Goal: Navigation & Orientation: Find specific page/section

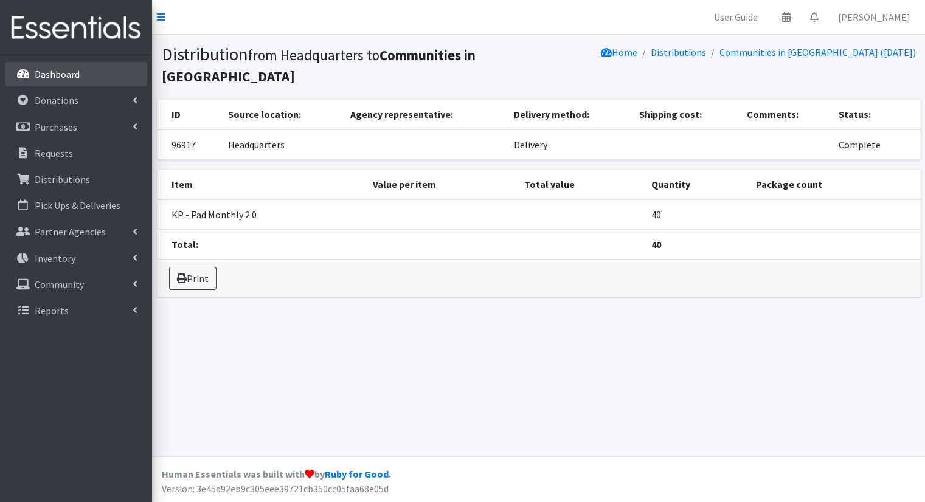
click at [69, 67] on link "Dashboard" at bounding box center [76, 74] width 142 height 24
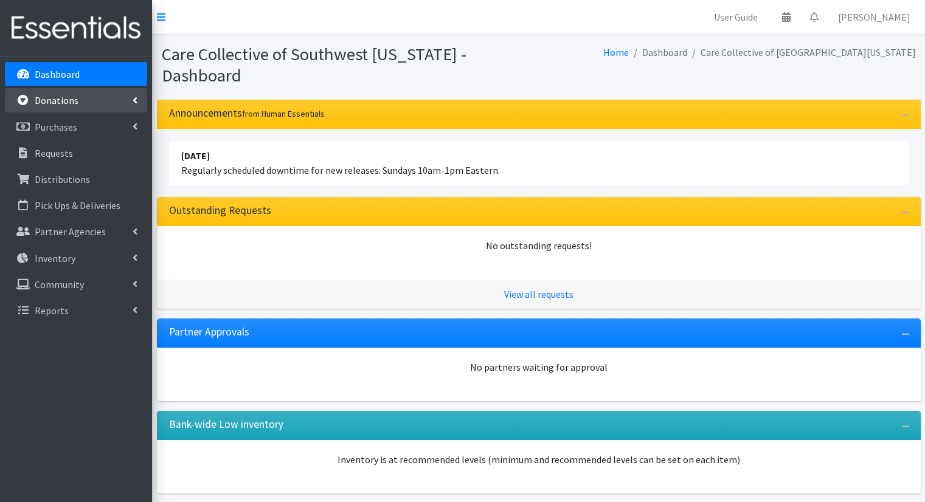
click at [92, 102] on link "Donations" at bounding box center [76, 100] width 142 height 24
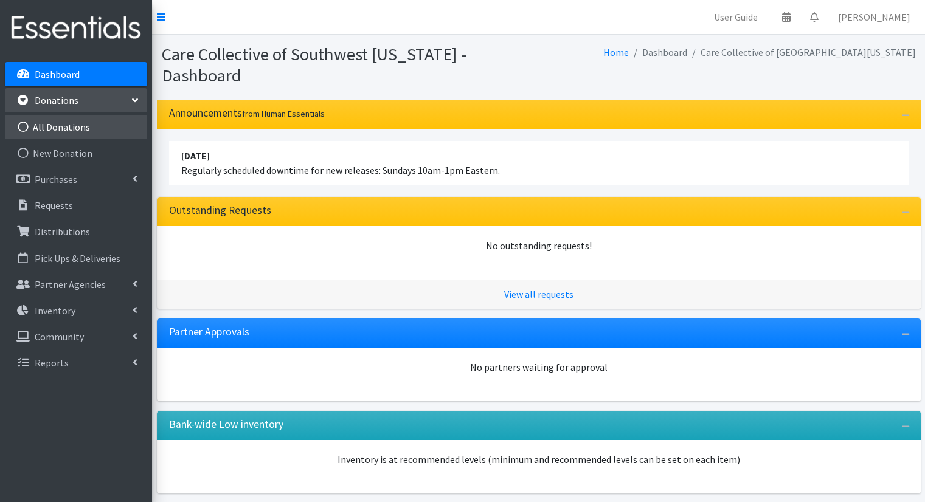
click at [91, 117] on link "All Donations" at bounding box center [76, 127] width 142 height 24
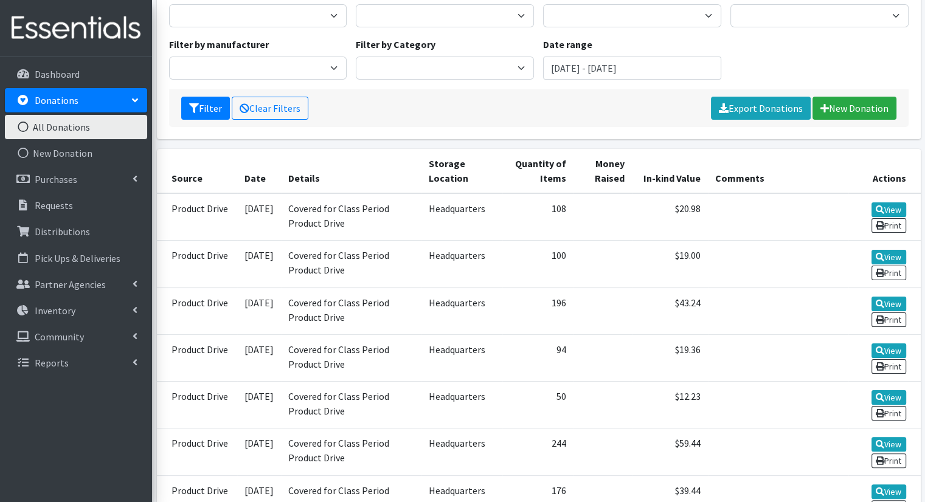
scroll to position [162, 0]
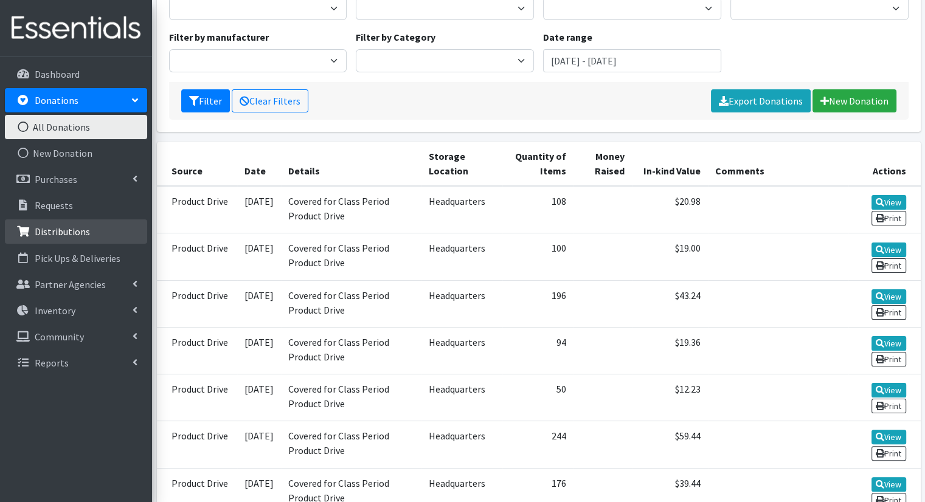
click at [119, 224] on link "Distributions" at bounding box center [76, 232] width 142 height 24
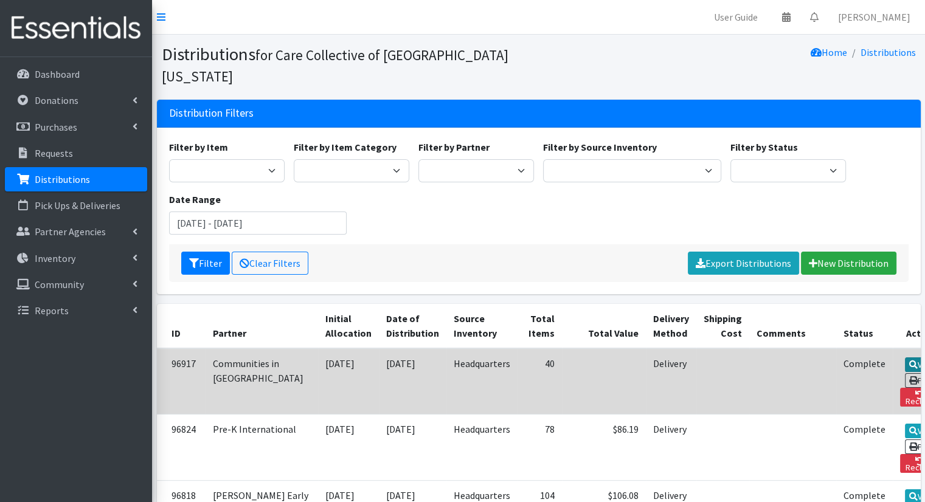
click at [905, 358] on link "View" at bounding box center [922, 365] width 35 height 15
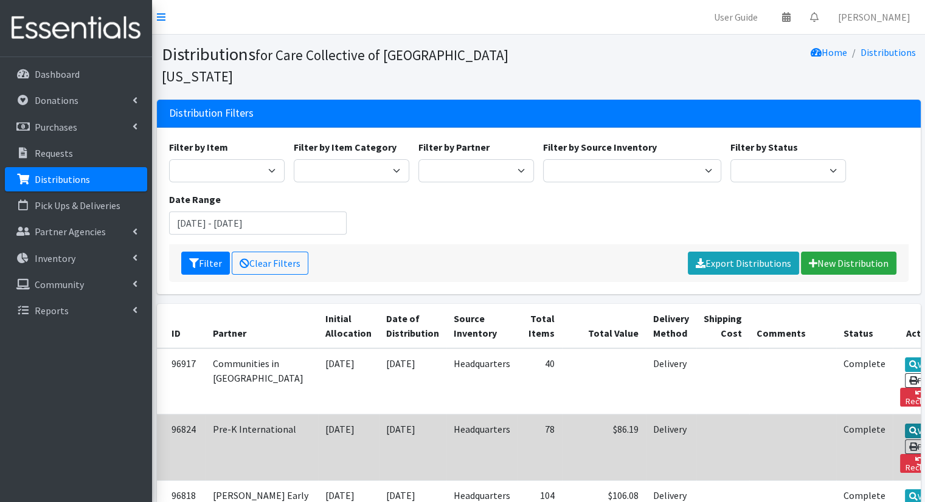
click at [905, 424] on link "View" at bounding box center [922, 431] width 35 height 15
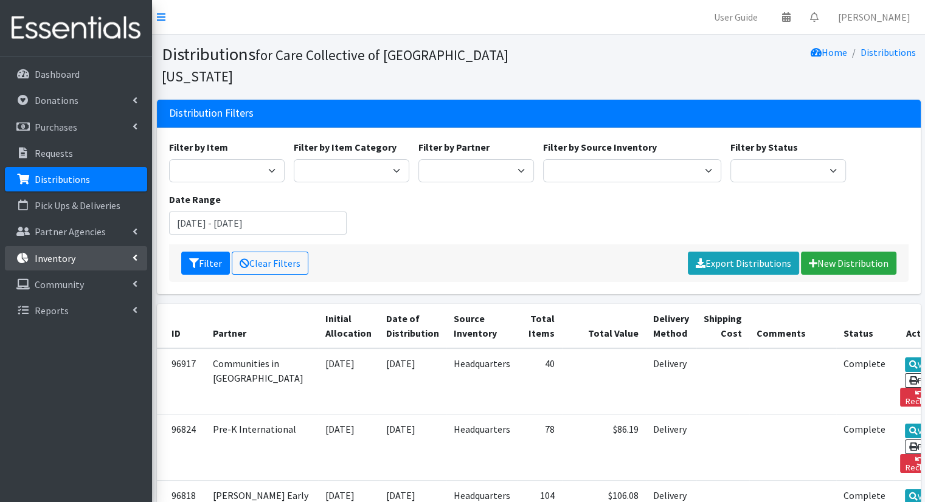
click at [122, 251] on link "Inventory" at bounding box center [76, 258] width 142 height 24
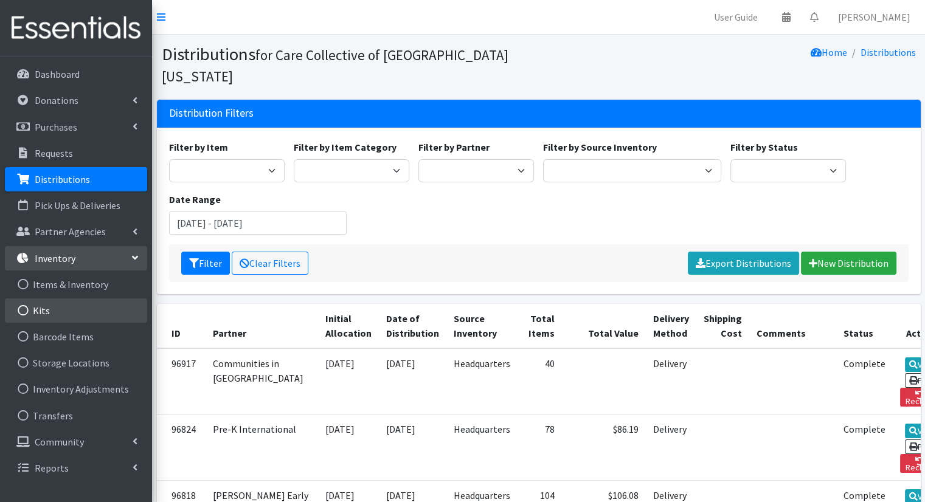
click at [114, 302] on link "Kits" at bounding box center [76, 311] width 142 height 24
click at [90, 306] on link "Kits" at bounding box center [76, 311] width 142 height 24
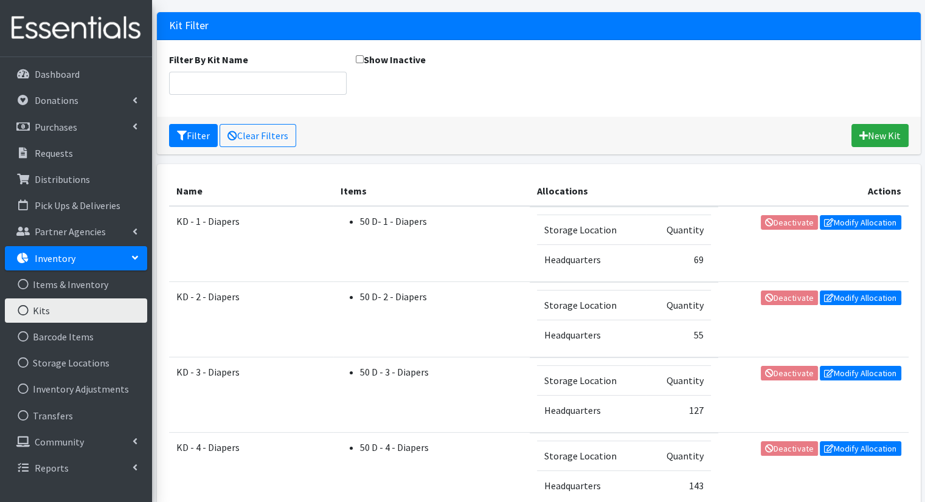
scroll to position [66, 0]
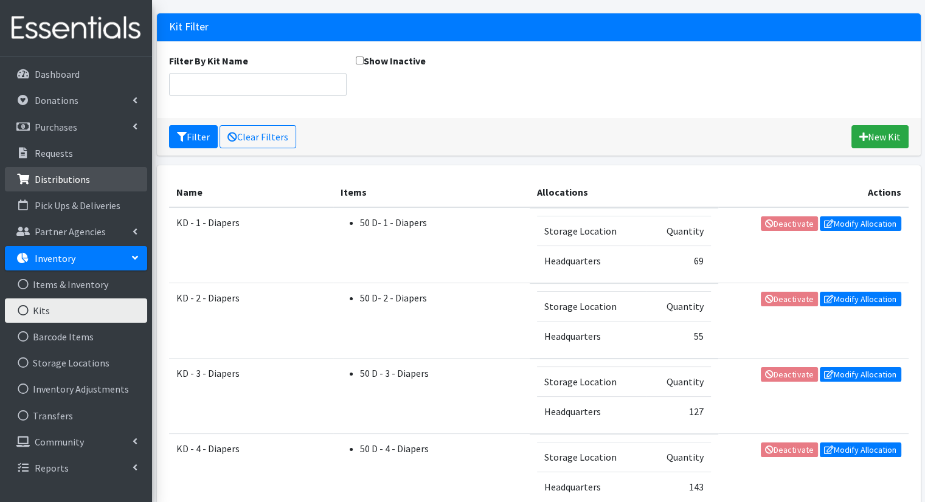
drag, startPoint x: 116, startPoint y: 168, endPoint x: 97, endPoint y: 174, distance: 20.2
click at [97, 174] on link "Distributions" at bounding box center [76, 179] width 142 height 24
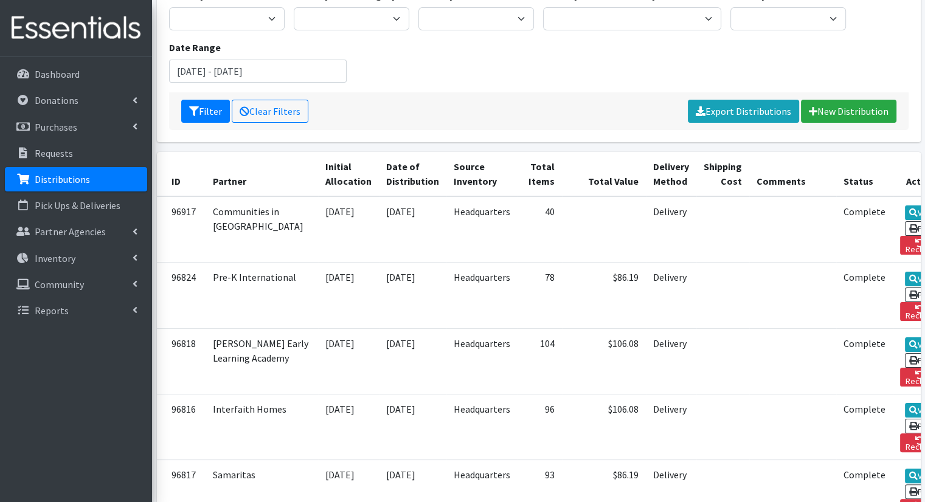
scroll to position [137, 0]
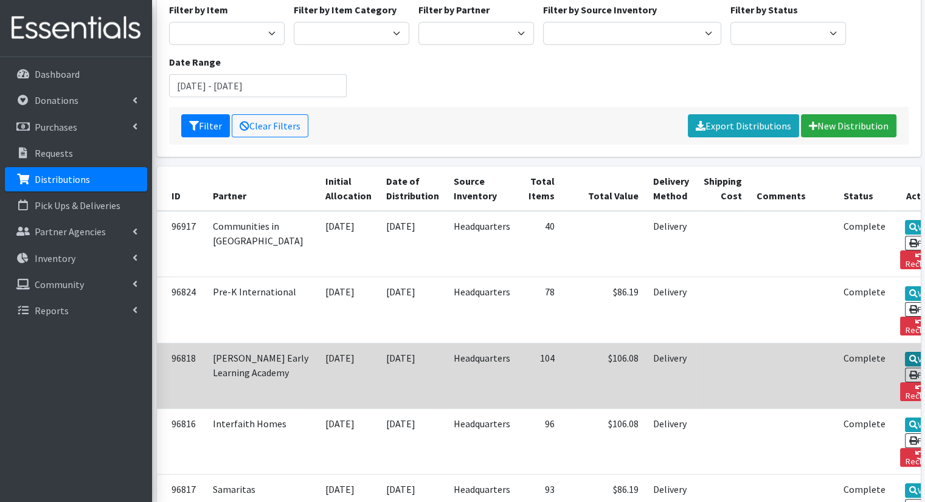
click at [905, 352] on link "View" at bounding box center [922, 359] width 35 height 15
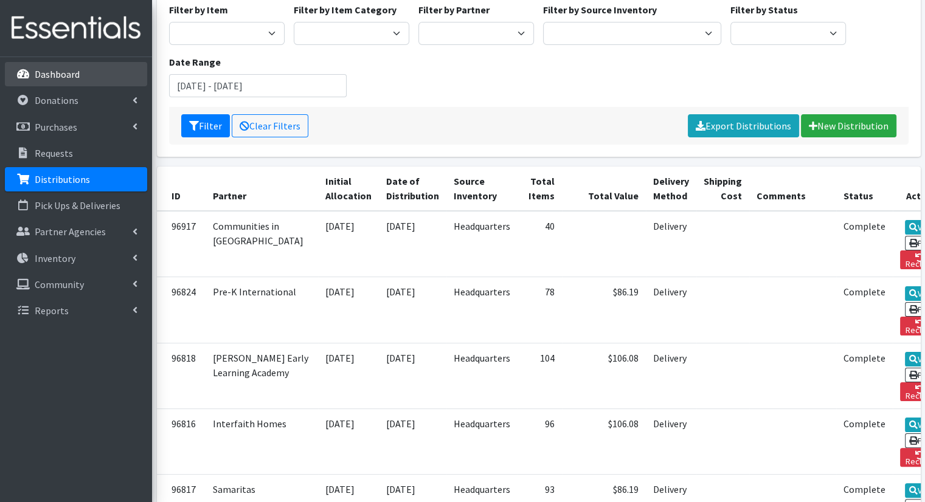
click at [52, 62] on link "Dashboard" at bounding box center [76, 74] width 142 height 24
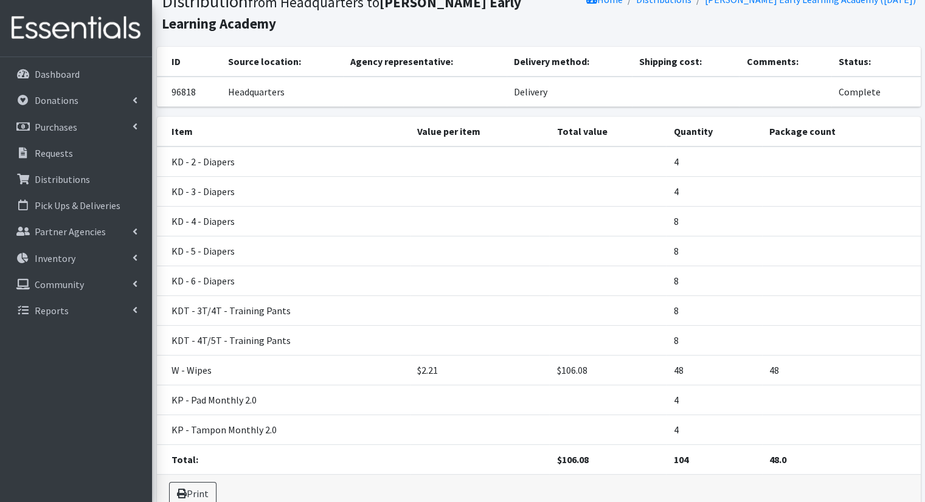
scroll to position [54, 0]
